Goal: Task Accomplishment & Management: Manage account settings

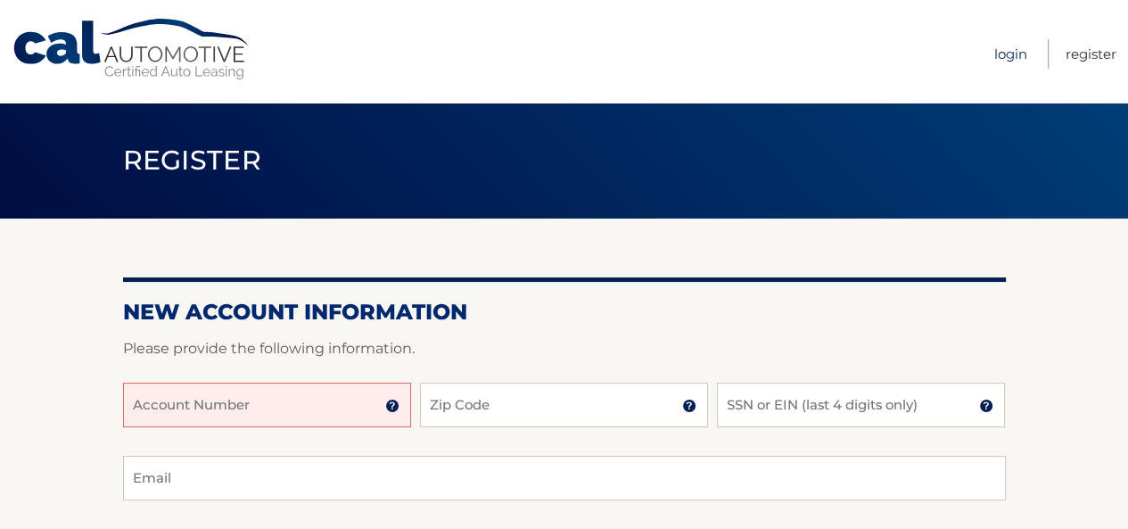
click at [1013, 50] on link "Login" at bounding box center [1011, 53] width 33 height 29
click at [236, 406] on input "Account Number" at bounding box center [267, 405] width 288 height 45
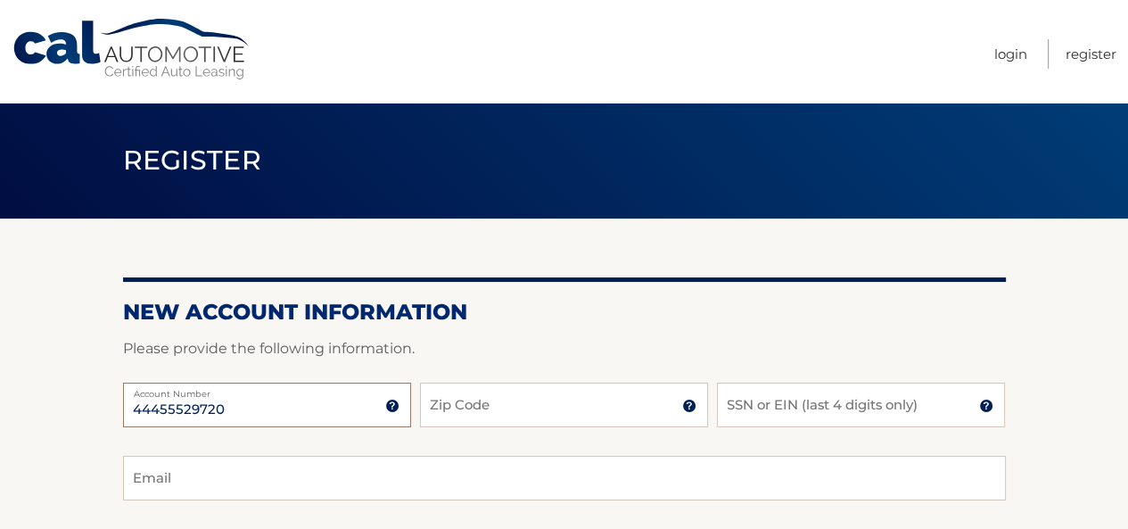
type input "44455529720"
click at [463, 405] on input "Zip Code" at bounding box center [564, 405] width 288 height 45
type input "19060"
click at [733, 412] on input "SSN or EIN (last 4 digits only)" at bounding box center [861, 405] width 288 height 45
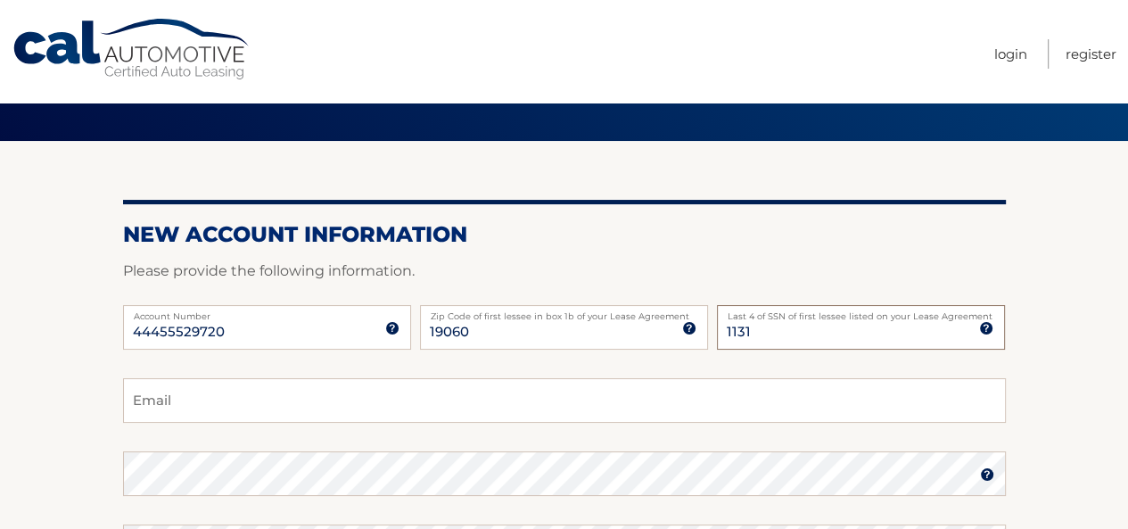
scroll to position [178, 0]
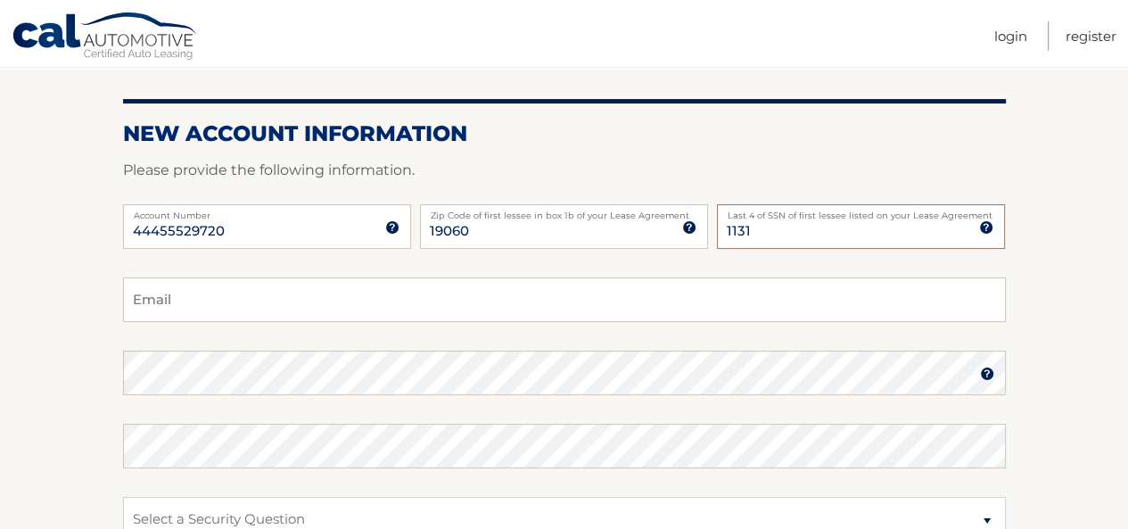
type input "1131"
click at [171, 308] on input "Email" at bounding box center [564, 299] width 883 height 45
type input "[EMAIL_ADDRESS][DOMAIN_NAME]"
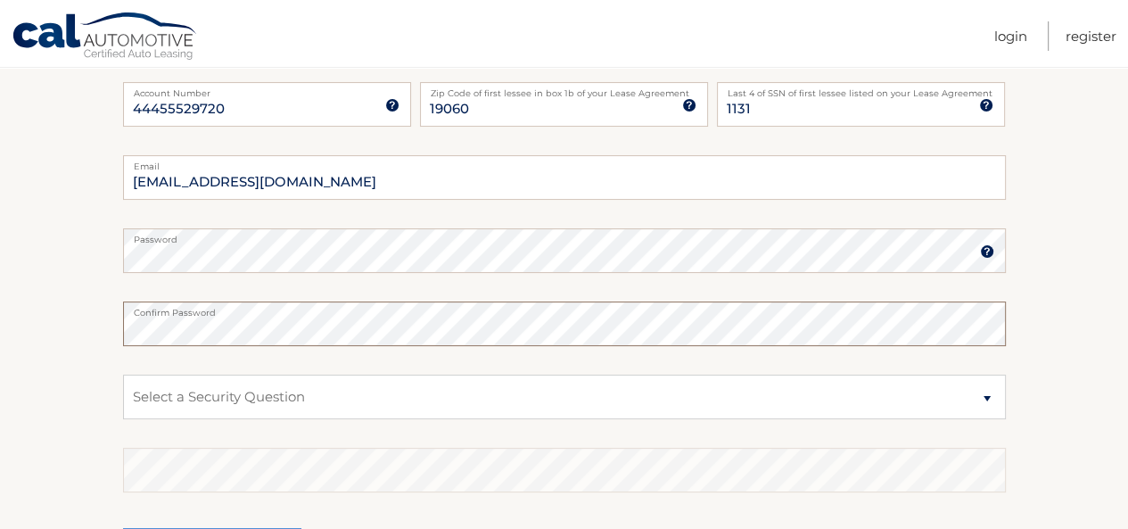
scroll to position [446, 0]
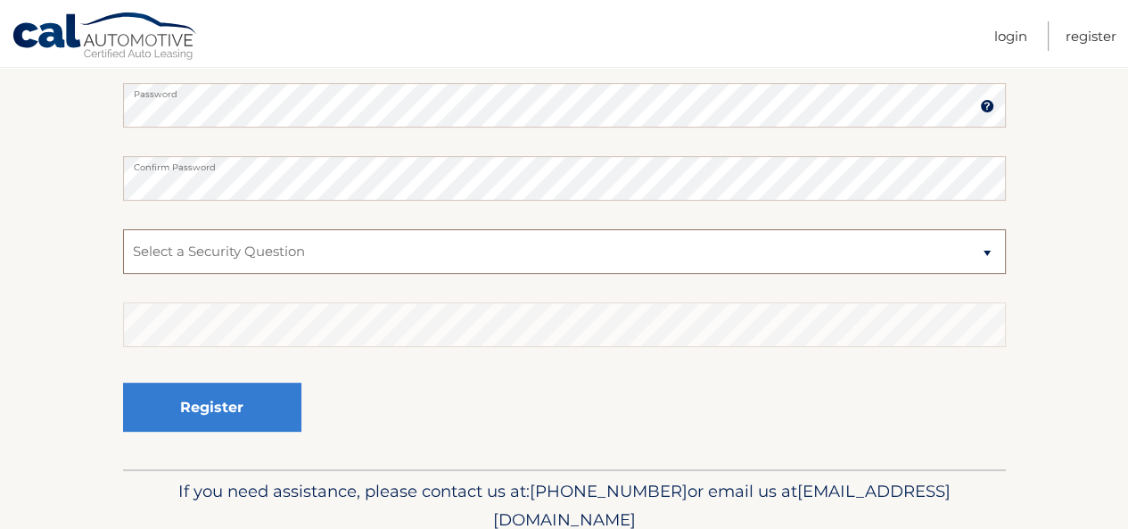
click at [987, 252] on select "Select a Security Question What was the name of your elementary school? What is…" at bounding box center [564, 251] width 883 height 45
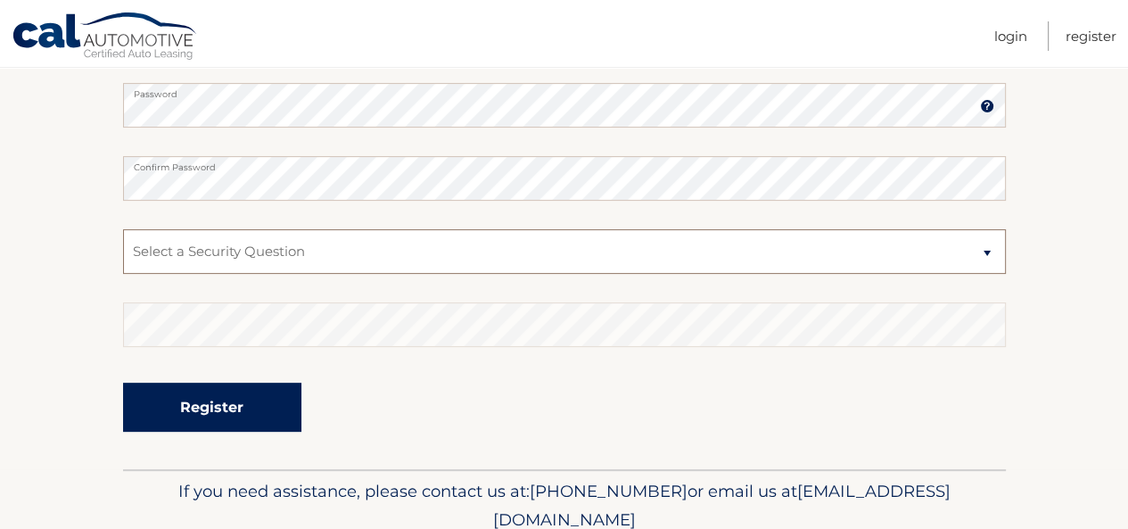
select select "3"
click at [123, 229] on select "Select a Security Question What was the name of your elementary school? What is…" at bounding box center [564, 251] width 883 height 45
click at [203, 404] on button "Register" at bounding box center [212, 407] width 178 height 49
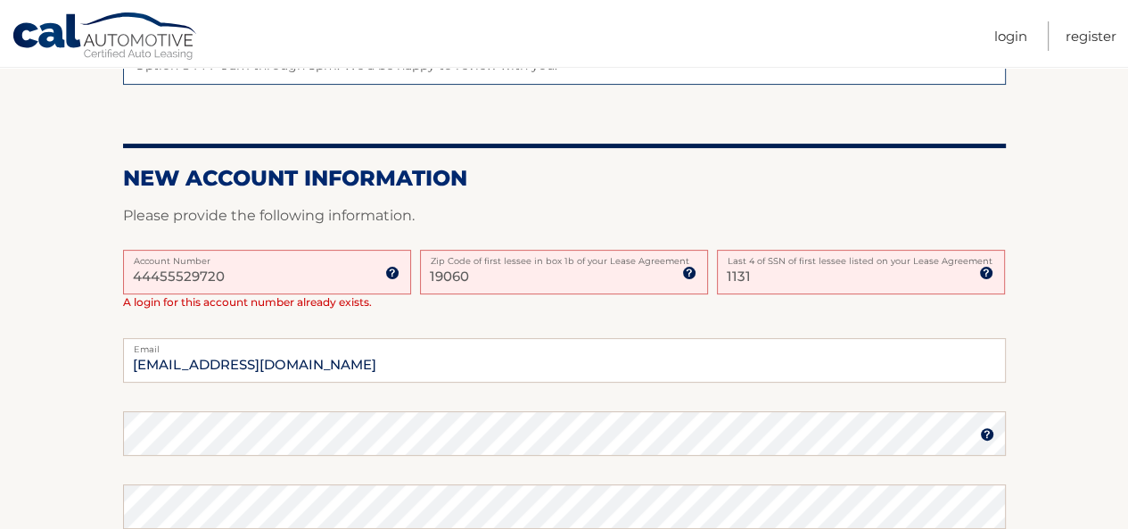
scroll to position [357, 0]
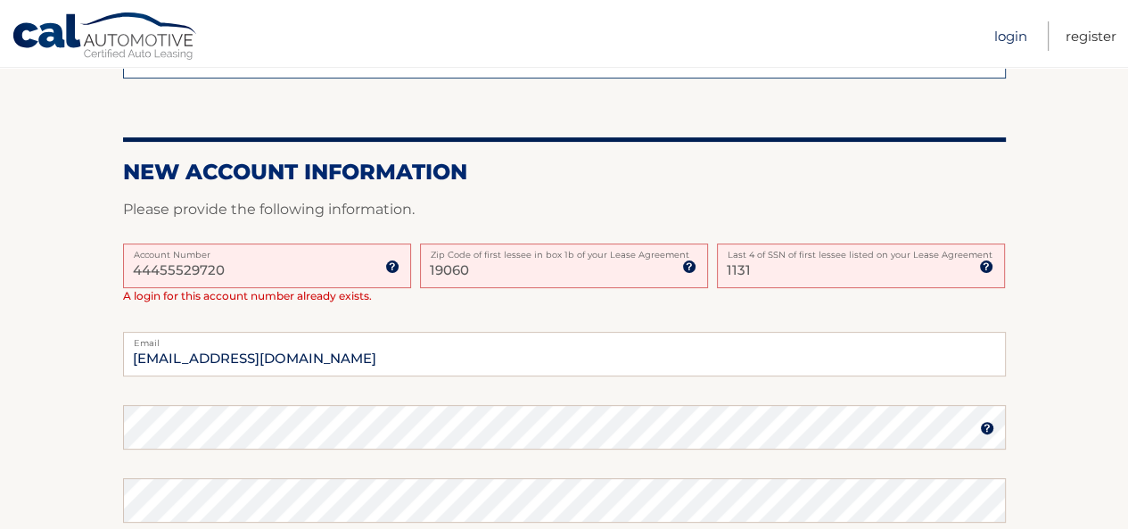
click at [1007, 37] on link "Login" at bounding box center [1011, 35] width 33 height 29
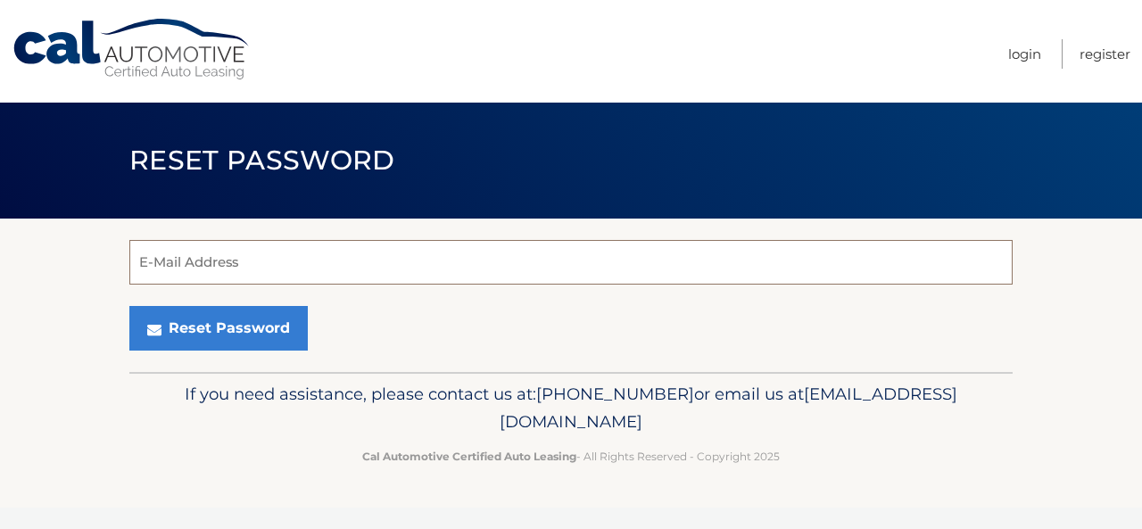
click at [199, 269] on input "E-Mail Address" at bounding box center [570, 262] width 883 height 45
type input "gvsportmom12@comcast.net"
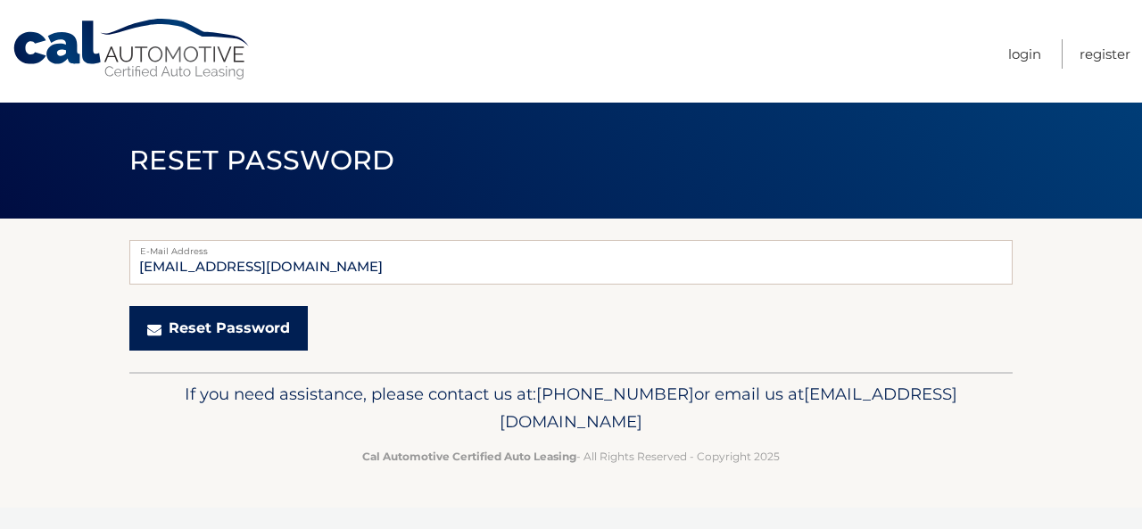
click at [238, 329] on button "Reset Password" at bounding box center [218, 328] width 178 height 45
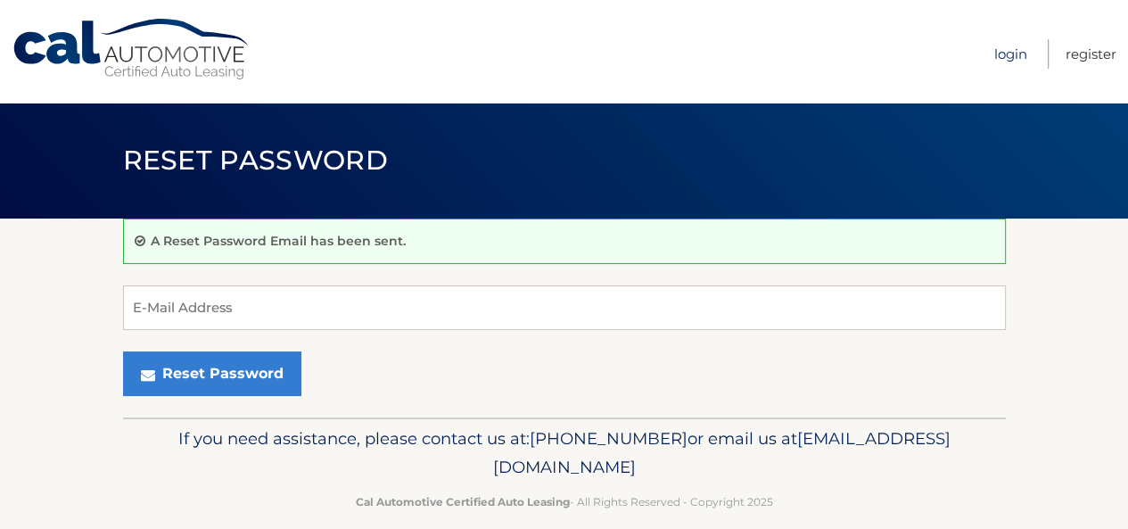
click at [1009, 58] on link "Login" at bounding box center [1011, 53] width 33 height 29
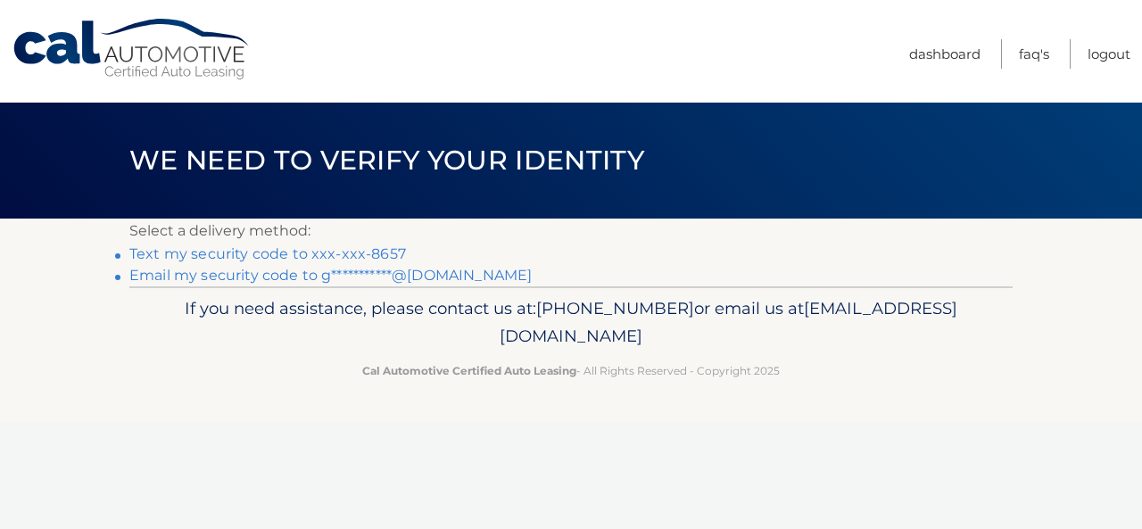
click at [201, 252] on link "Text my security code to xxx-xxx-8657" at bounding box center [267, 253] width 277 height 17
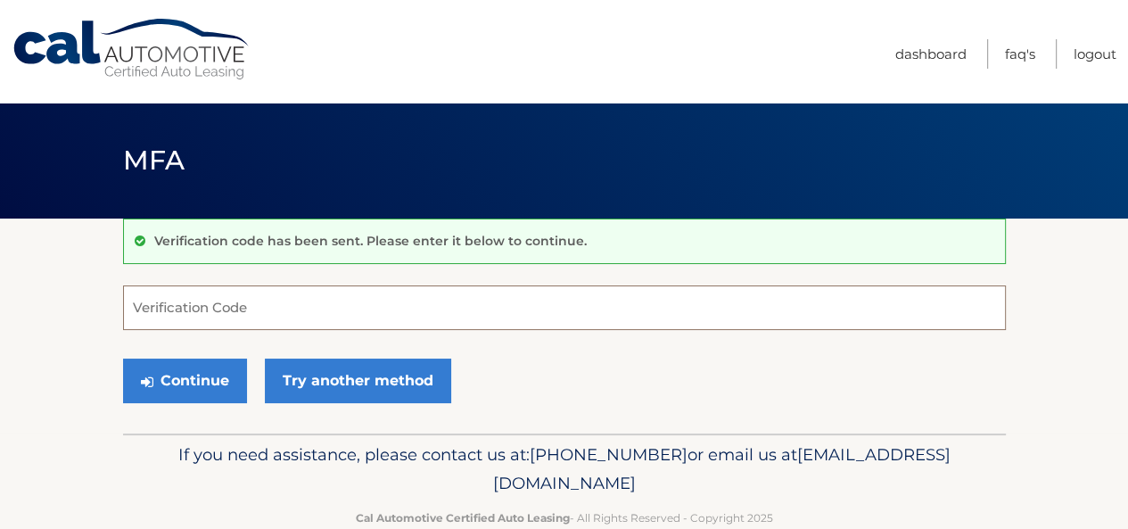
click at [141, 310] on input "Verification Code" at bounding box center [564, 307] width 883 height 45
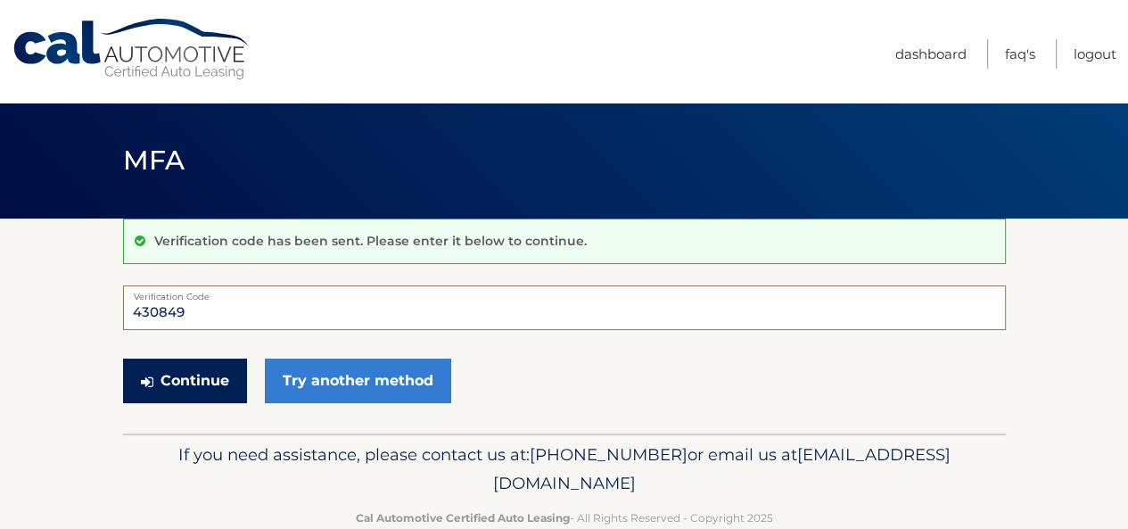
type input "430849"
click at [189, 381] on button "Continue" at bounding box center [185, 381] width 124 height 45
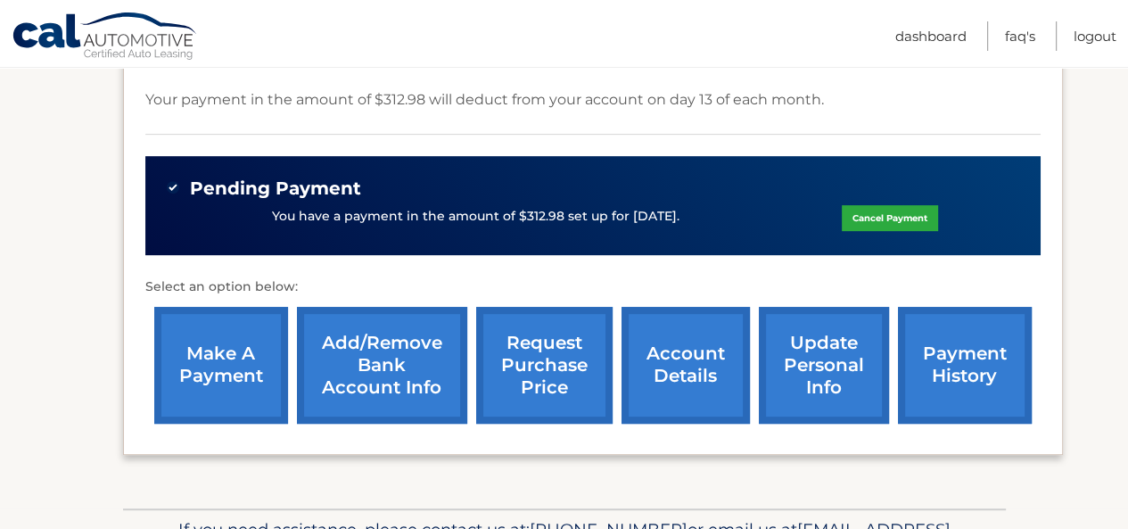
scroll to position [624, 0]
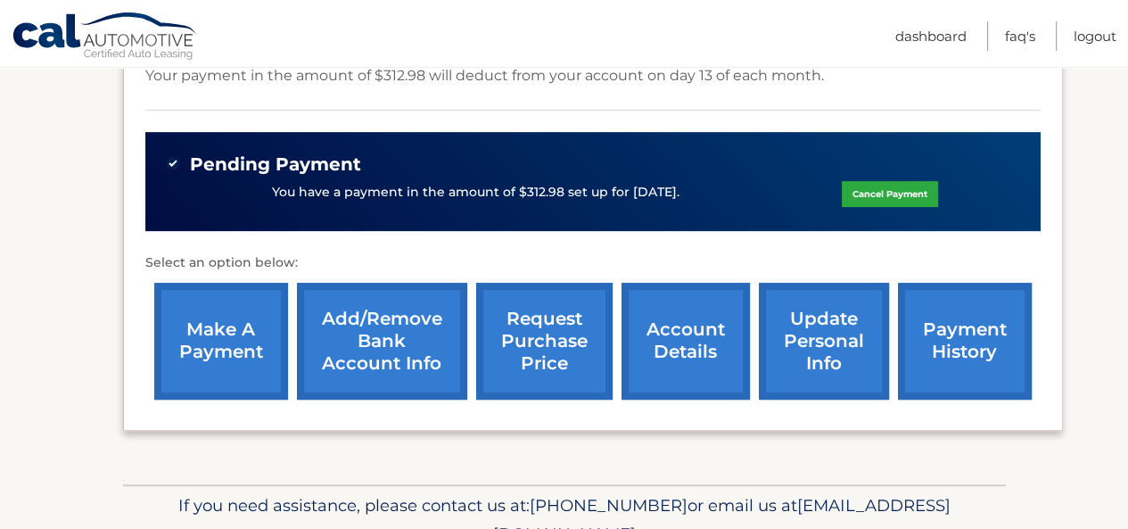
click at [684, 327] on link "account details" at bounding box center [686, 341] width 128 height 117
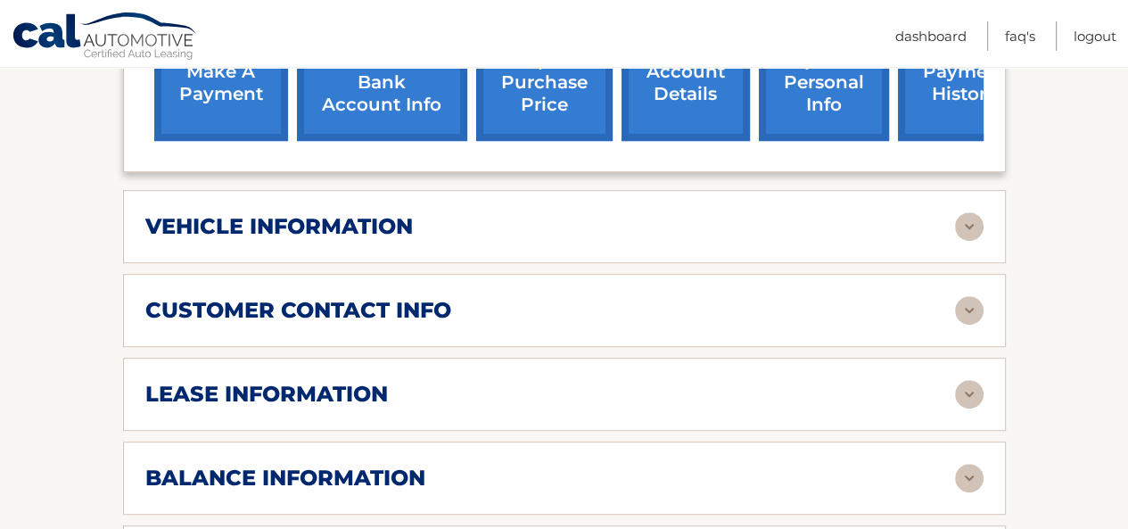
scroll to position [892, 0]
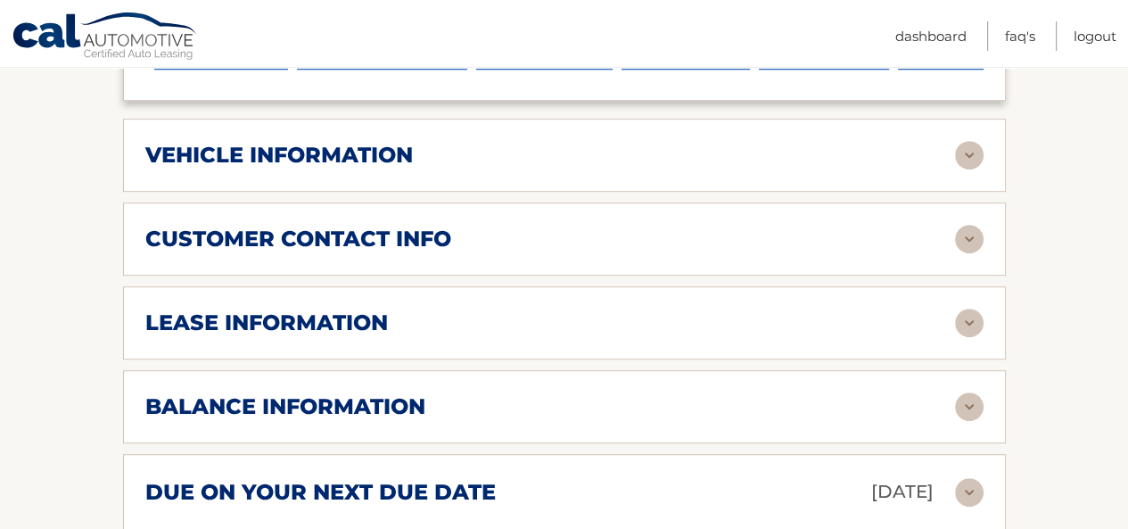
click at [965, 309] on img at bounding box center [969, 323] width 29 height 29
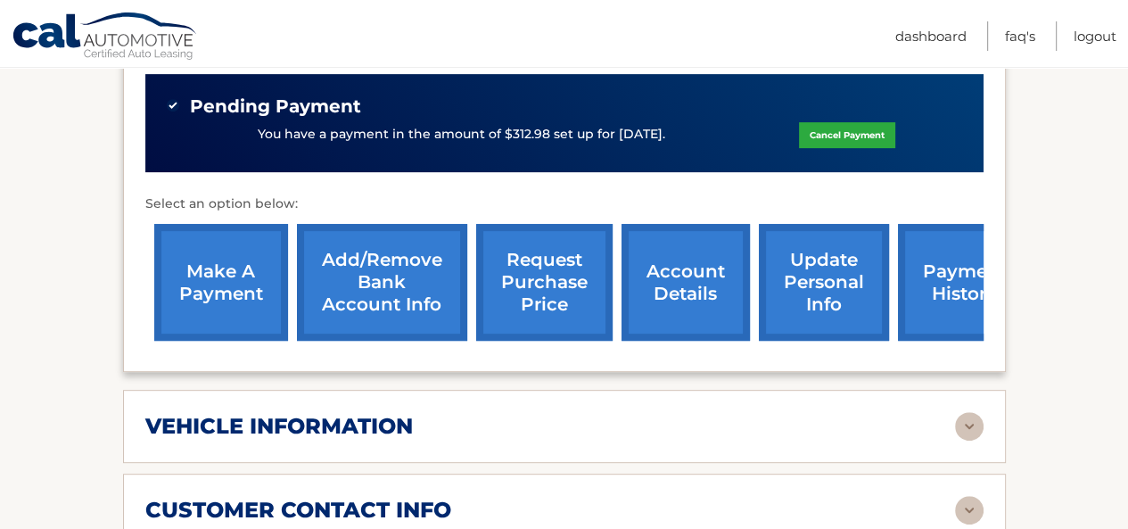
scroll to position [640, 0]
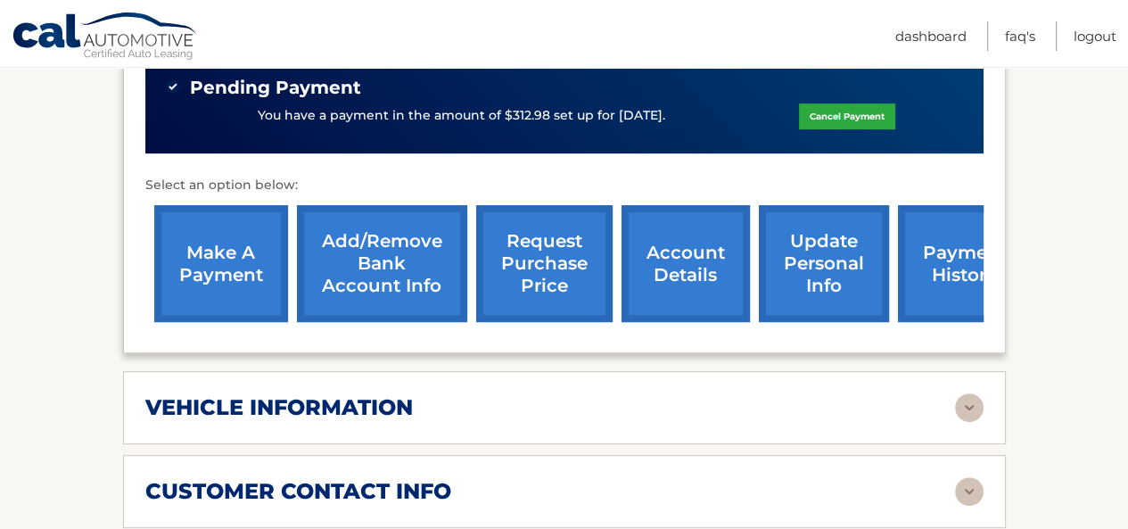
click at [811, 236] on link "update personal info" at bounding box center [824, 263] width 130 height 117
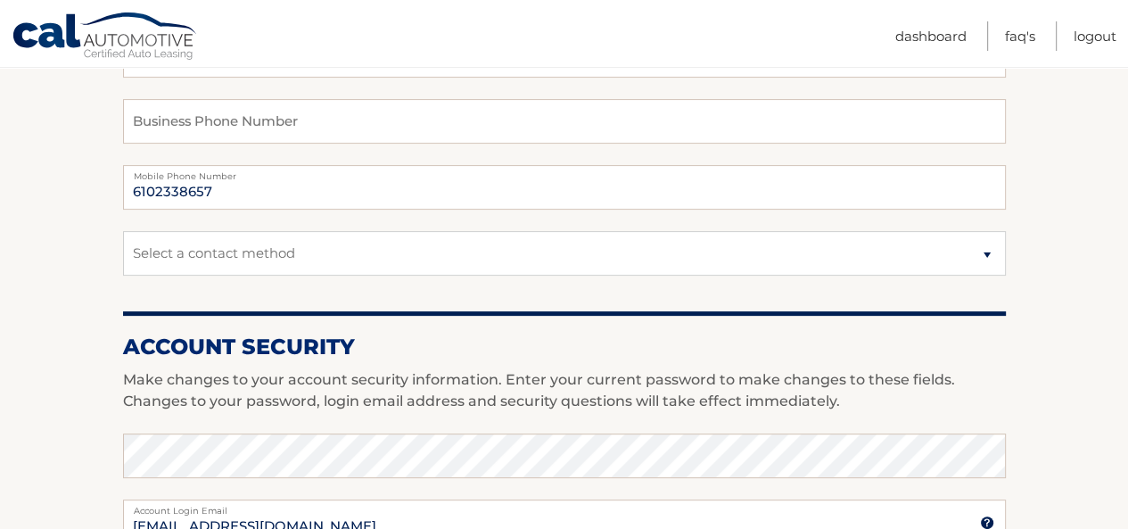
scroll to position [446, 0]
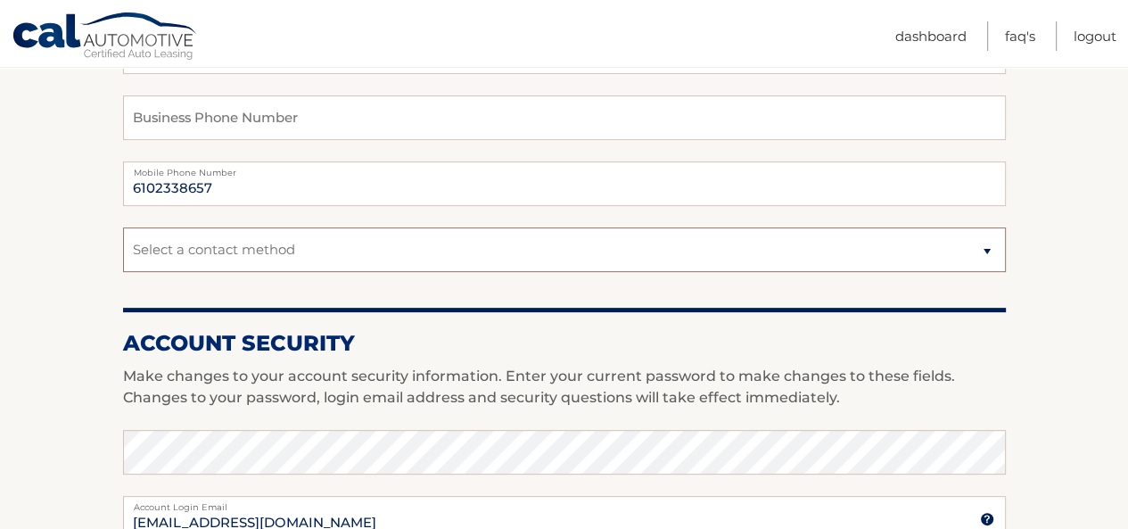
click at [985, 248] on select "Select a contact method Mobile Home" at bounding box center [564, 249] width 883 height 45
select select "1"
click at [123, 227] on select "Select a contact method Mobile Home" at bounding box center [564, 249] width 883 height 45
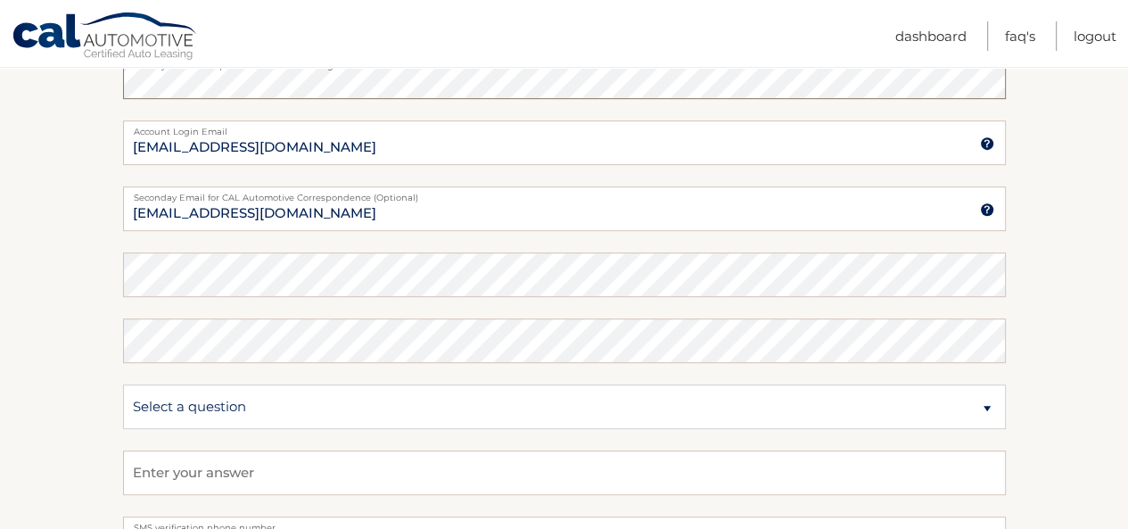
scroll to position [892, 0]
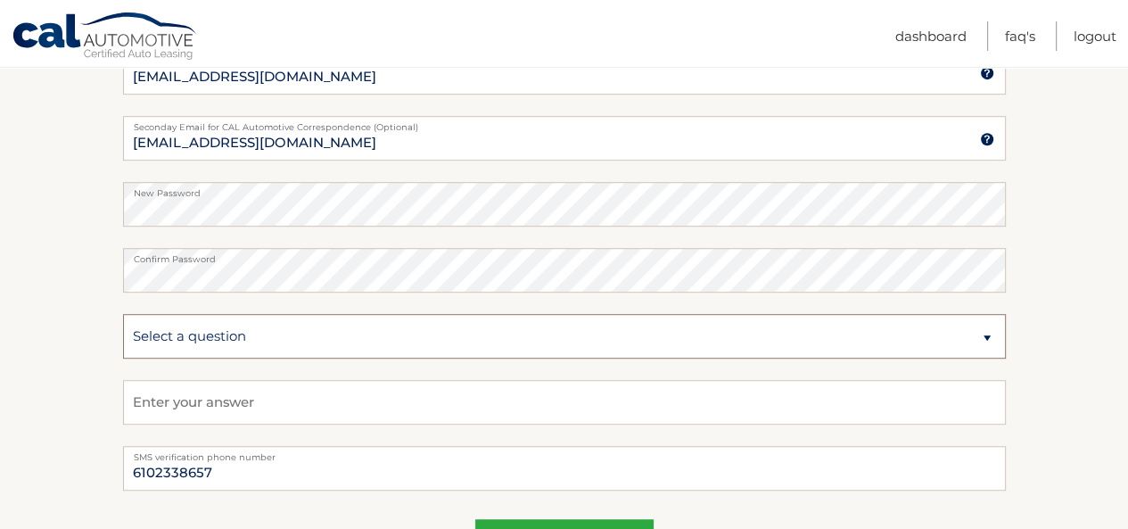
click at [984, 336] on select "Select a question What was the name of your elementary school? What is your mot…" at bounding box center [564, 336] width 883 height 45
select select "3"
click at [123, 314] on select "Select a question What was the name of your elementary school? What is your mot…" at bounding box center [564, 336] width 883 height 45
click at [204, 415] on input "text" at bounding box center [564, 402] width 883 height 45
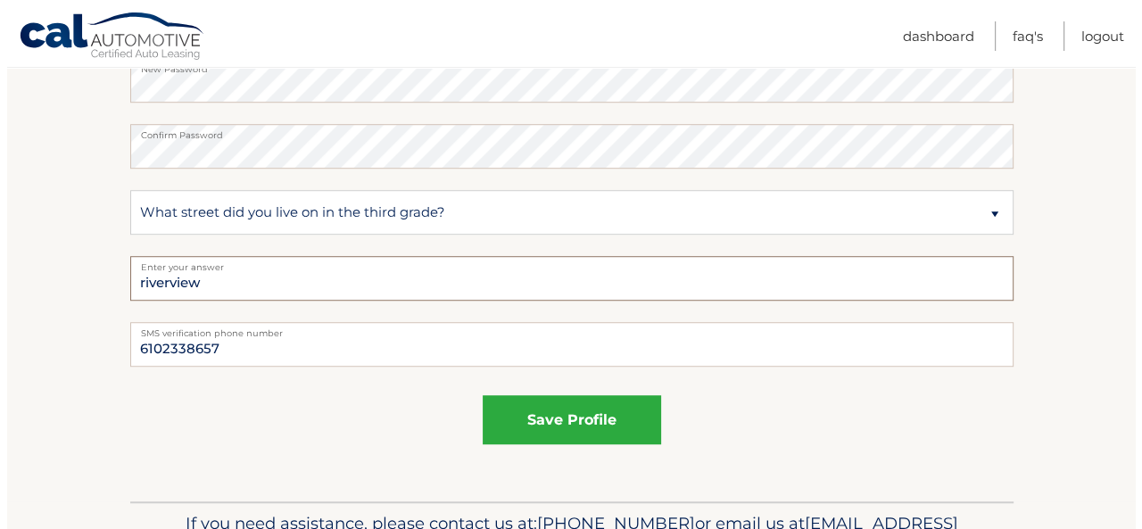
scroll to position [1071, 0]
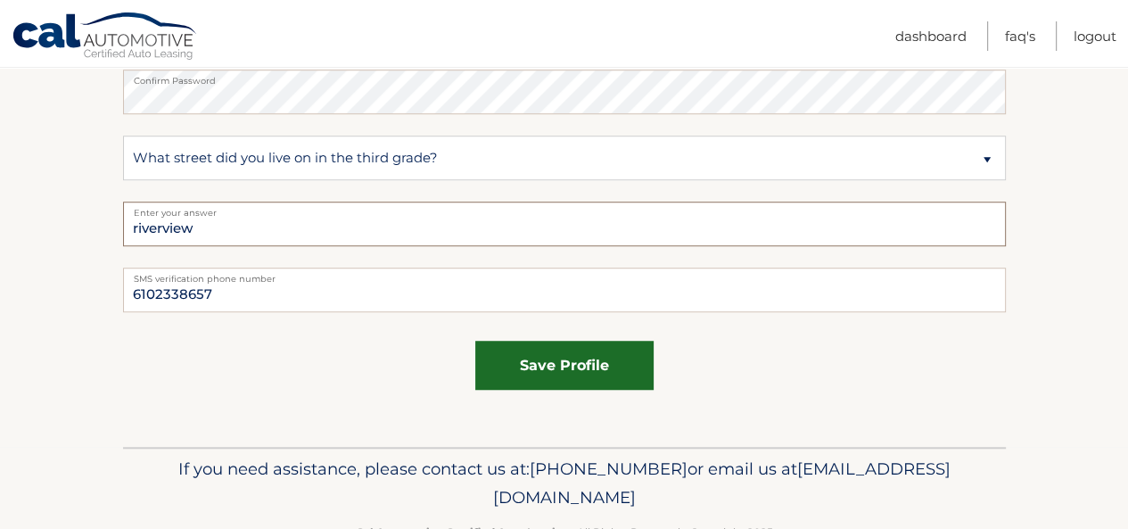
type input "riverview"
click at [543, 368] on button "save profile" at bounding box center [564, 365] width 178 height 49
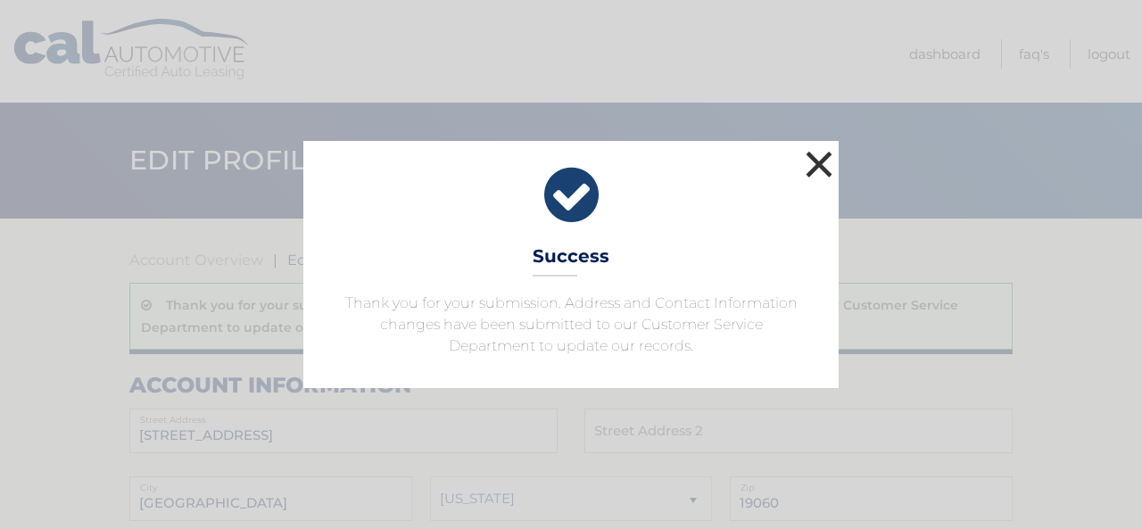
click at [820, 165] on button "×" at bounding box center [819, 164] width 36 height 36
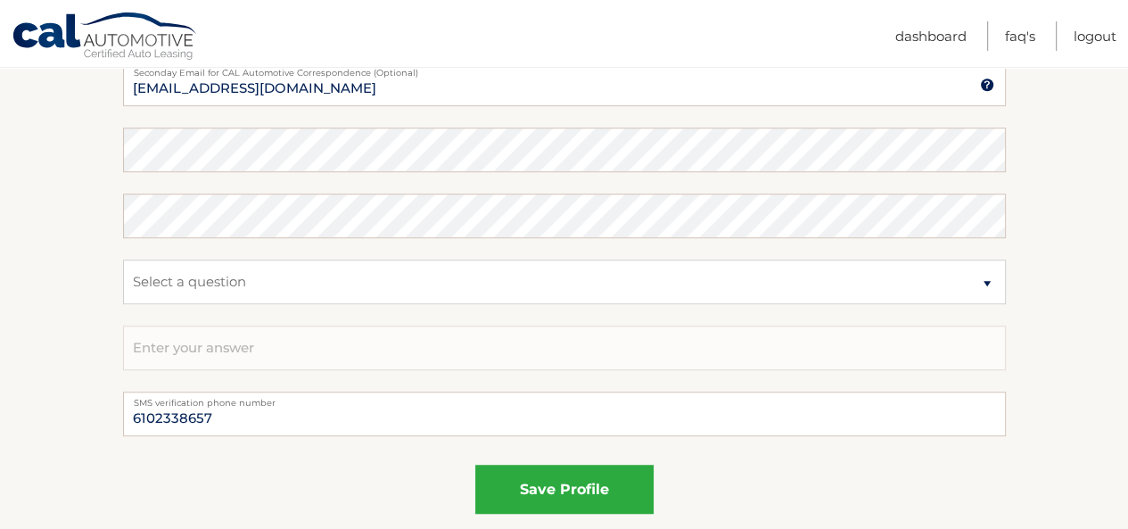
scroll to position [1071, 0]
